Goal: Information Seeking & Learning: Understand process/instructions

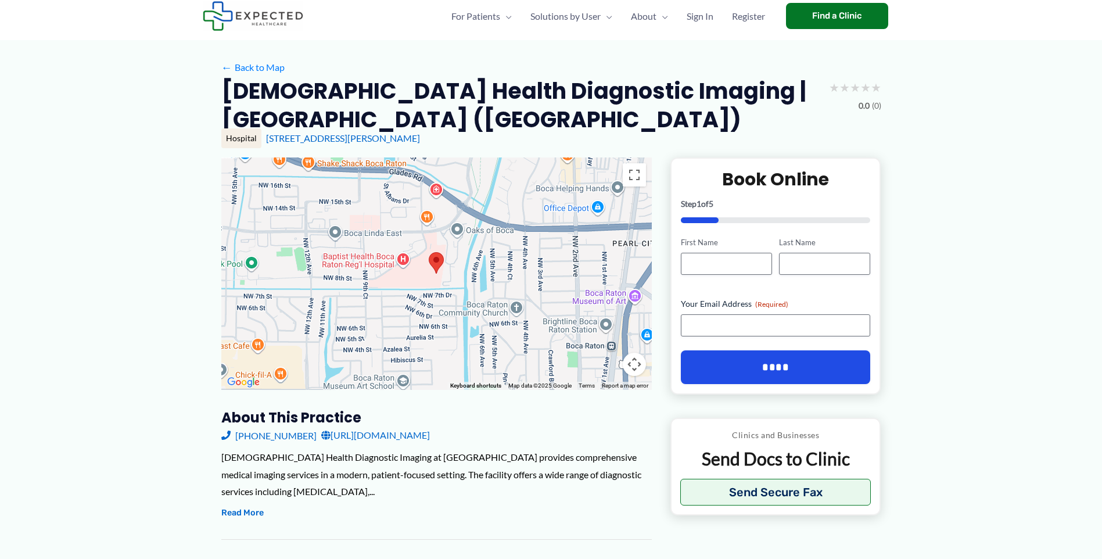
scroll to position [37, 0]
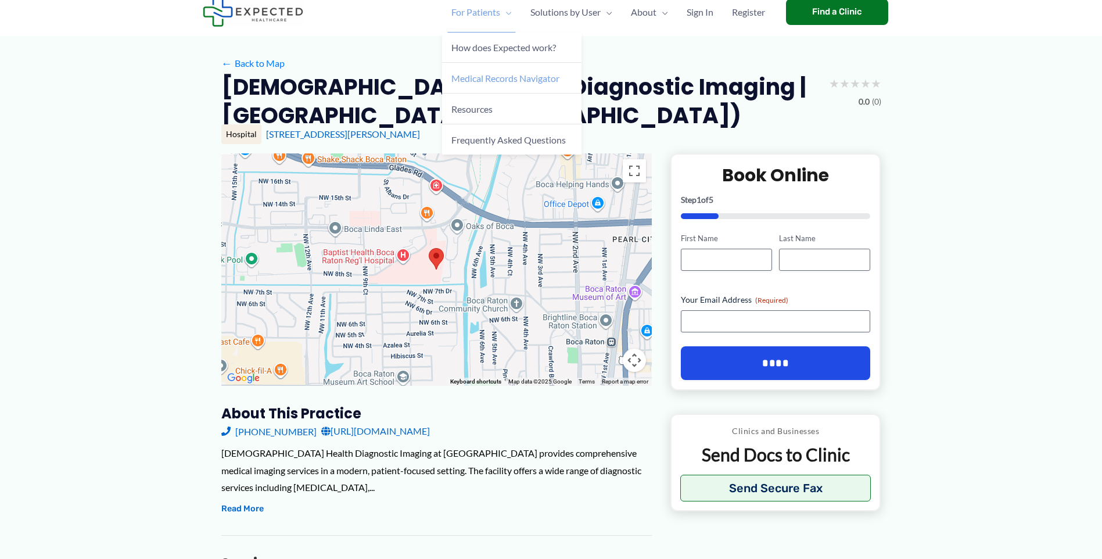
click at [484, 77] on span "Medical Records Navigator" at bounding box center [506, 78] width 108 height 11
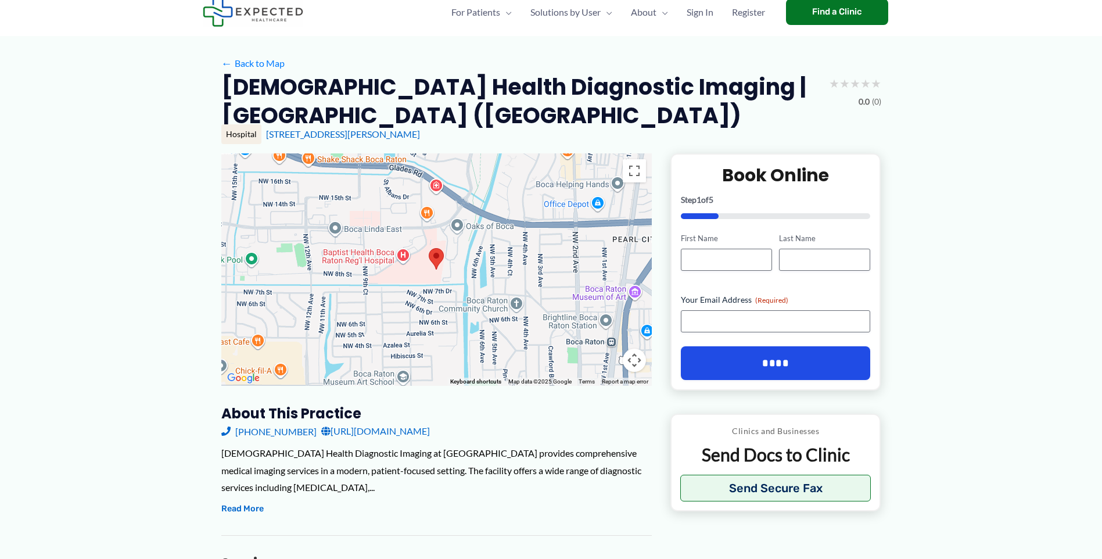
click at [386, 430] on link "https://baptisthealth.net/" at bounding box center [375, 430] width 109 height 17
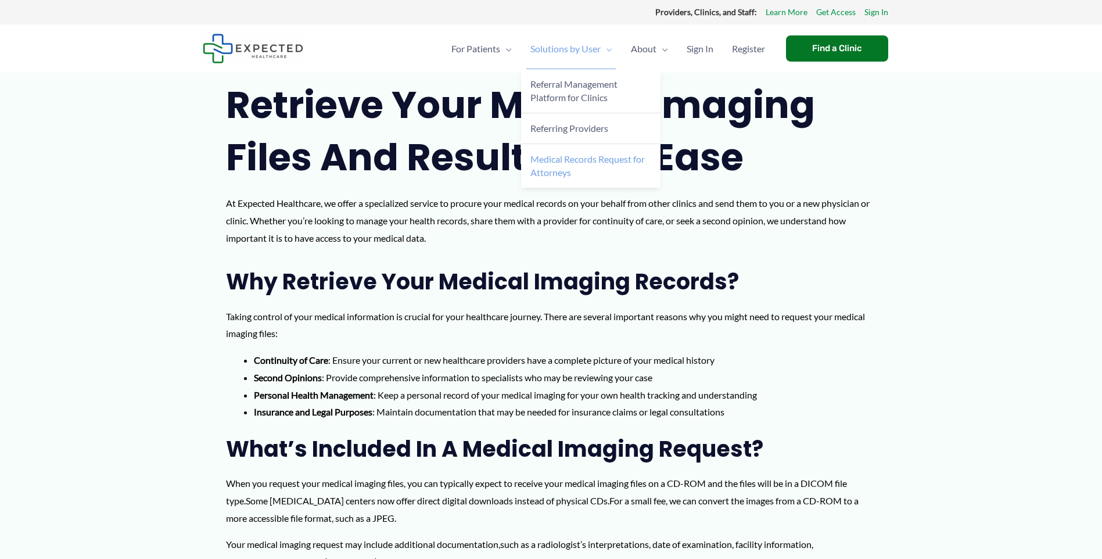
click at [553, 168] on span "Medical Records Request for Attorneys" at bounding box center [588, 165] width 114 height 24
